Goal: Task Accomplishment & Management: Complete application form

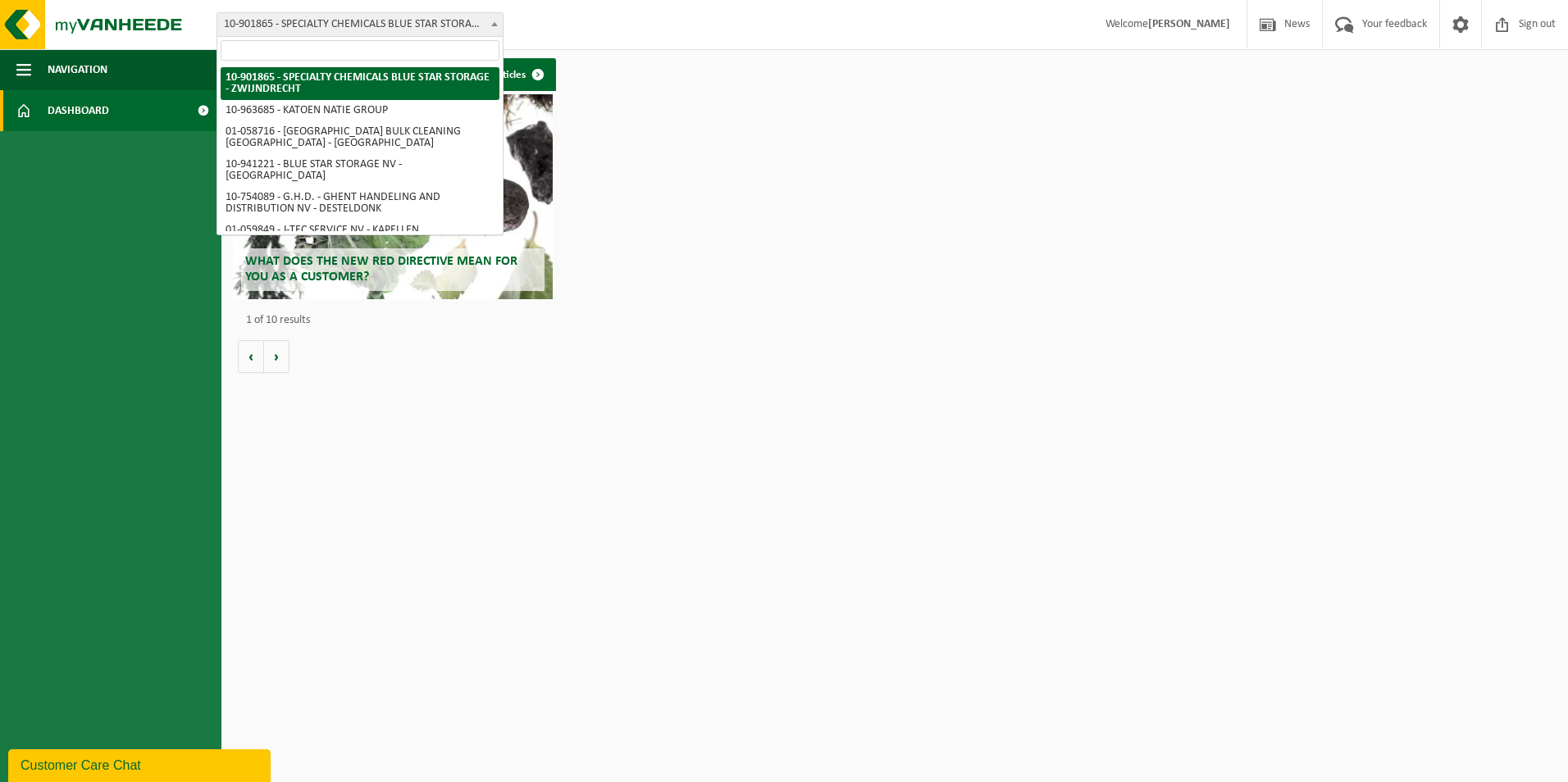
click at [449, 22] on span "10-901865 - SPECIALTY CHEMICALS BLUE STAR STORAGE - ZWIJNDRECHT" at bounding box center [360, 25] width 286 height 23
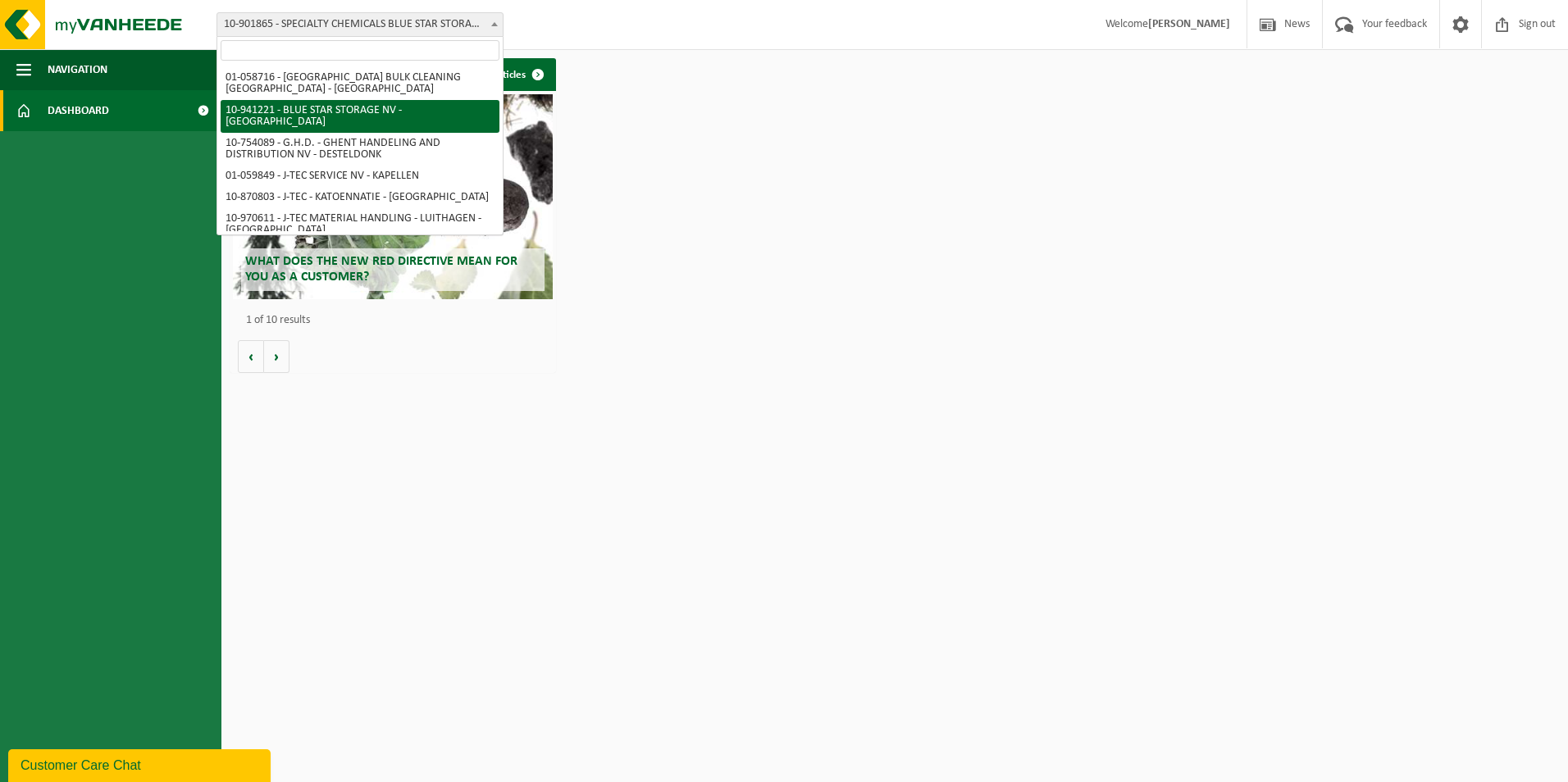
scroll to position [82, 0]
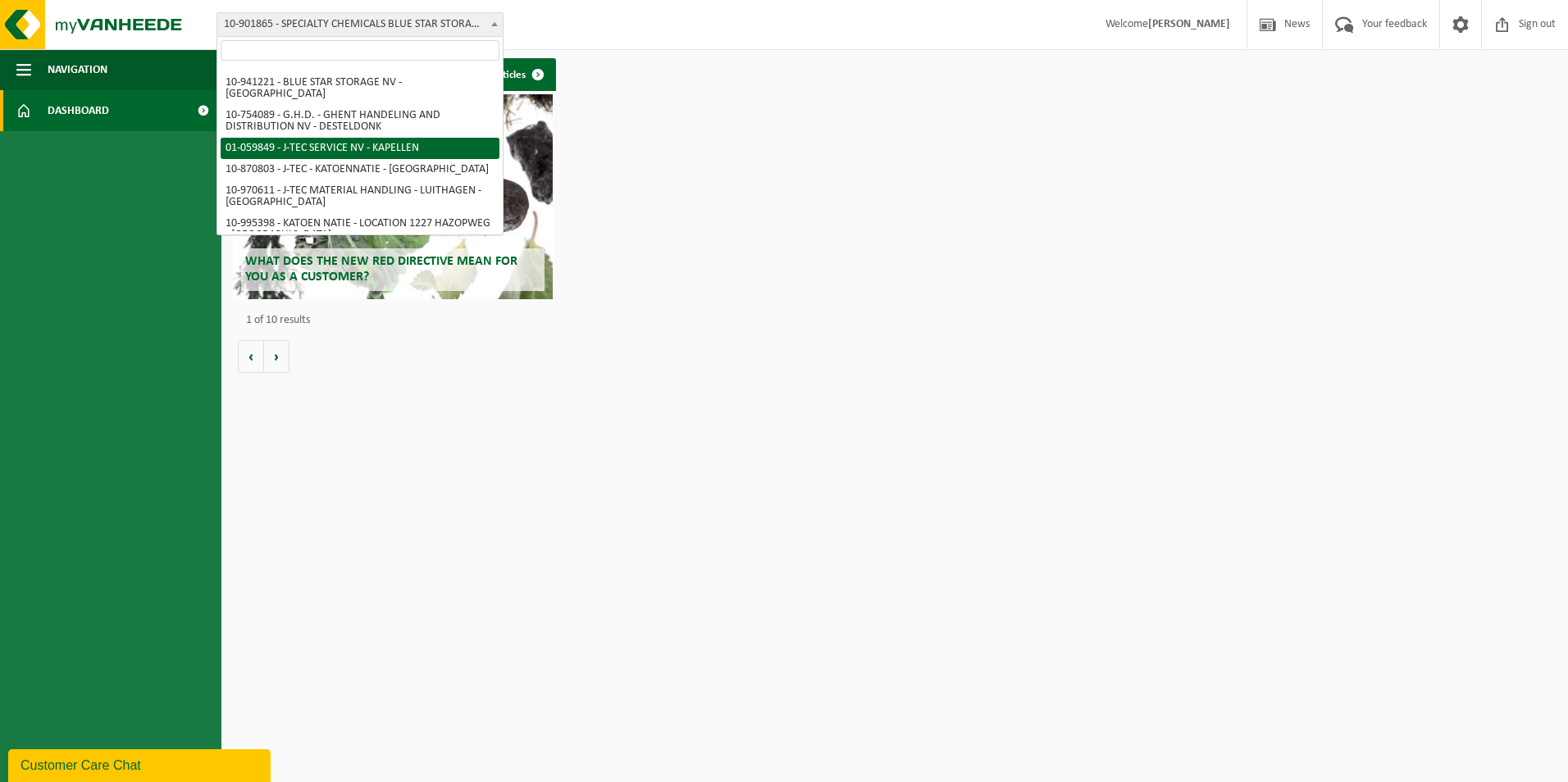
select select "11258"
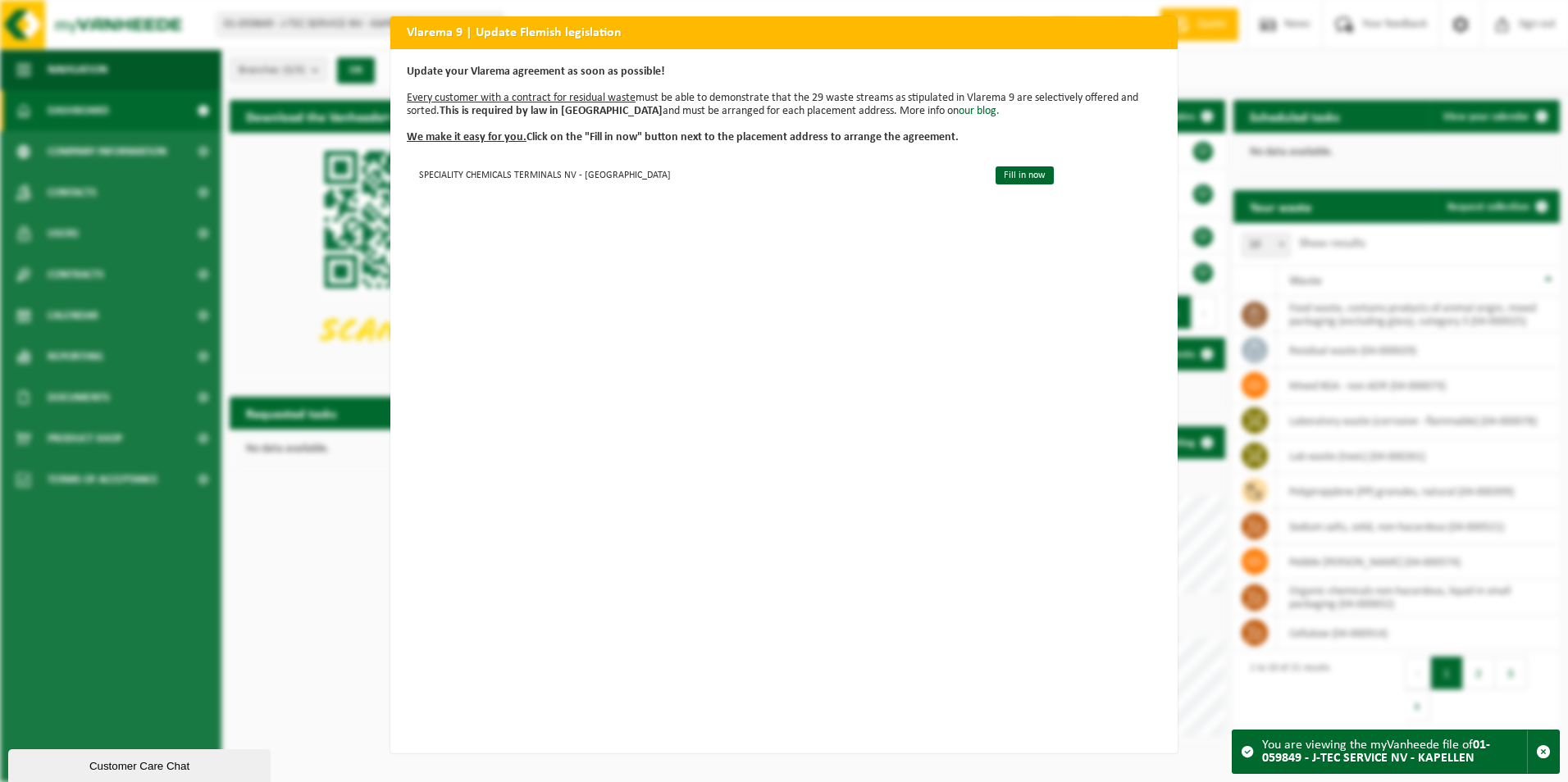
click at [1130, 37] on h2 "Vlarema 9 | Update Flemish legislation" at bounding box center [783, 32] width 787 height 31
click at [1024, 162] on td "Fill in now" at bounding box center [1071, 174] width 180 height 27
click at [1005, 175] on link "Fill in now" at bounding box center [1025, 176] width 58 height 18
